Goal: Information Seeking & Learning: Find specific fact

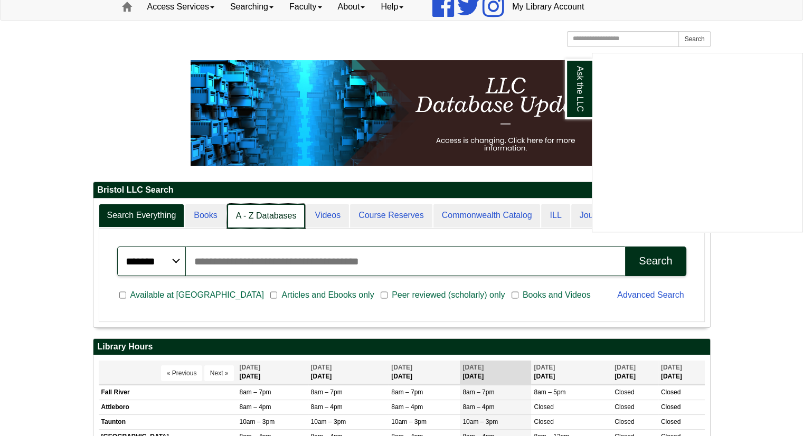
scroll to position [127, 617]
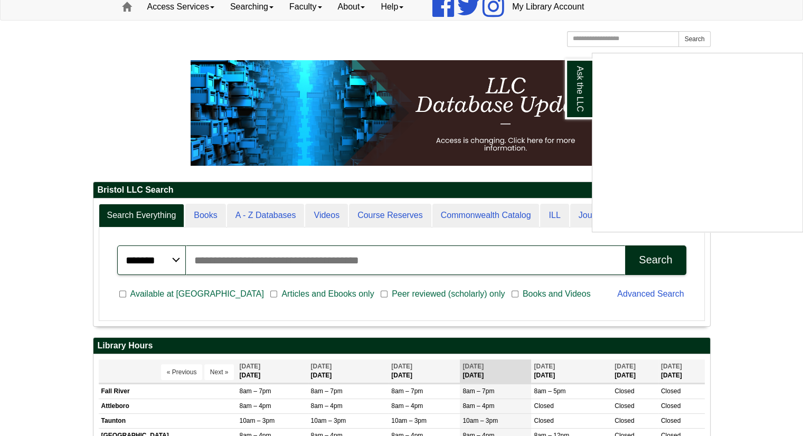
click at [210, 292] on div "Ask the LLC" at bounding box center [401, 218] width 803 height 436
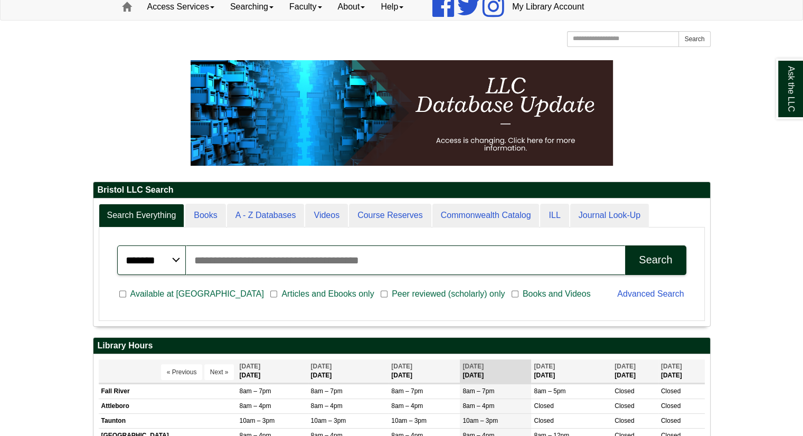
click at [380, 255] on input "Search articles, books, journals & more" at bounding box center [406, 261] width 440 height 30
click at [213, 260] on input "Search articles, books, journals & more" at bounding box center [406, 261] width 440 height 30
type input "*"
type input "**********"
click at [648, 259] on div "Search" at bounding box center [655, 260] width 33 height 12
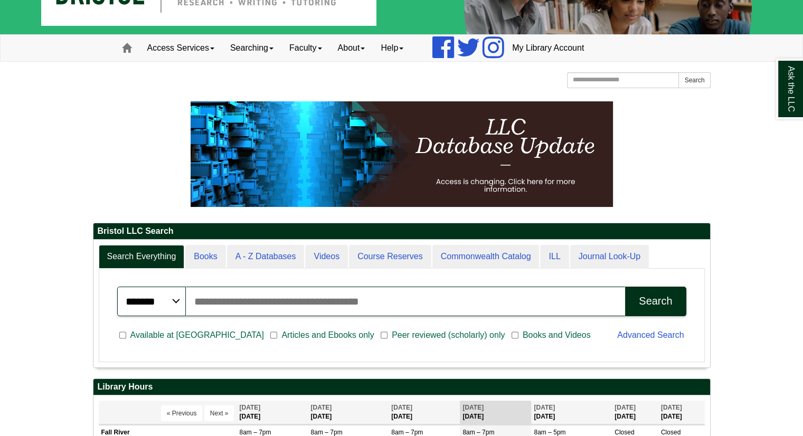
scroll to position [59, 0]
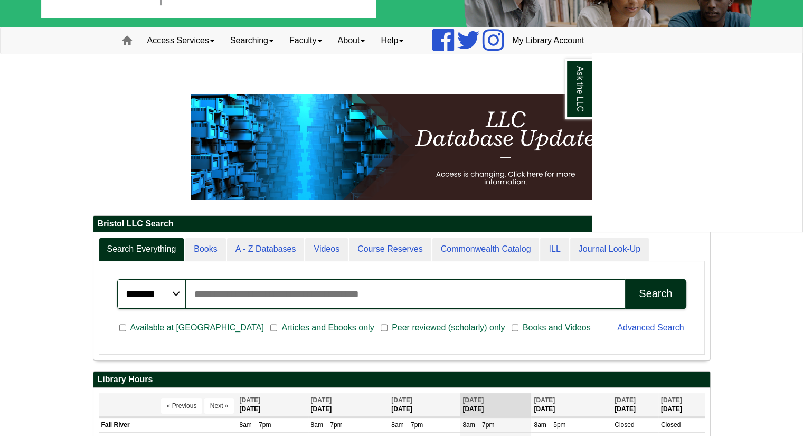
click at [208, 324] on div "Ask the LLC" at bounding box center [401, 218] width 803 height 436
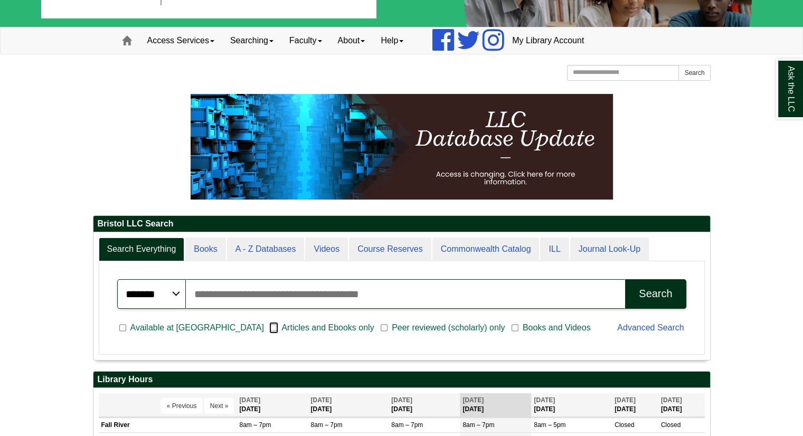
scroll to position [127, 617]
click at [287, 285] on input "Search articles, books, journals & more" at bounding box center [406, 294] width 440 height 30
type input "**********"
click at [665, 294] on div "Search" at bounding box center [655, 294] width 33 height 12
